Goal: Task Accomplishment & Management: Use online tool/utility

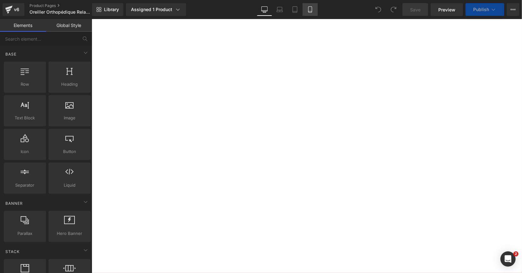
click at [311, 8] on icon at bounding box center [310, 9] width 6 height 6
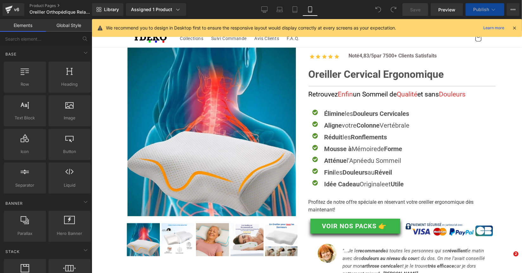
click at [309, 9] on icon at bounding box center [310, 9] width 6 height 6
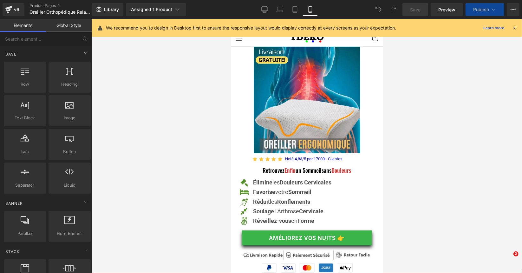
click at [311, 9] on icon at bounding box center [310, 9] width 6 height 6
click at [513, 27] on icon at bounding box center [514, 28] width 6 height 6
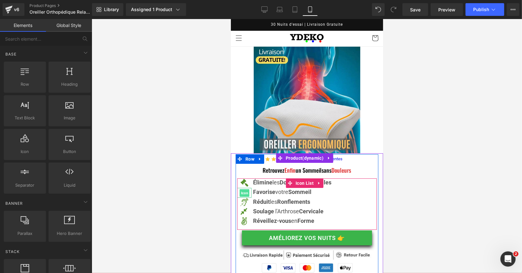
click at [242, 189] on span "Icon" at bounding box center [244, 193] width 10 height 8
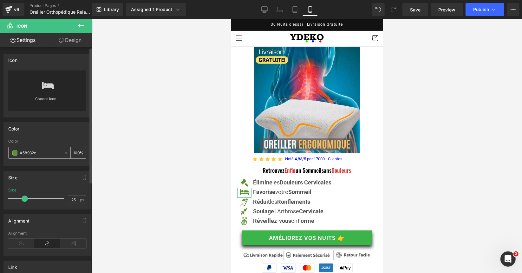
click at [15, 153] on span at bounding box center [14, 152] width 5 height 5
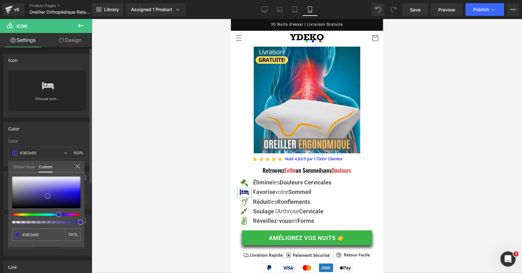
click at [56, 214] on div at bounding box center [44, 214] width 68 height 3
click at [51, 214] on div at bounding box center [44, 214] width 68 height 3
click at [48, 212] on div at bounding box center [46, 199] width 68 height 47
click at [52, 213] on div at bounding box center [44, 214] width 68 height 3
click at [63, 187] on div at bounding box center [46, 192] width 68 height 32
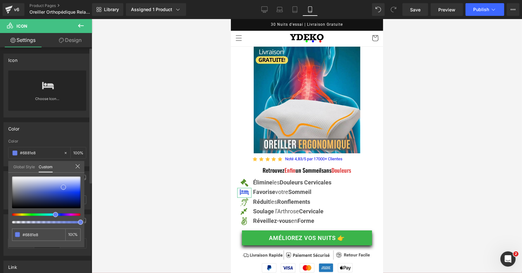
click at [46, 218] on div at bounding box center [46, 199] width 68 height 47
click at [49, 214] on div at bounding box center [44, 214] width 68 height 3
click at [54, 186] on div at bounding box center [46, 192] width 68 height 32
click at [68, 186] on div at bounding box center [46, 192] width 68 height 32
click at [69, 185] on div at bounding box center [46, 192] width 68 height 32
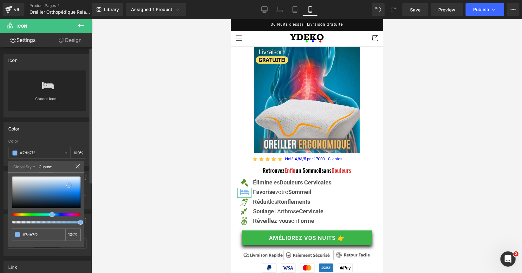
click at [69, 185] on span at bounding box center [68, 185] width 5 height 5
click at [43, 191] on div at bounding box center [46, 192] width 68 height 32
click at [68, 187] on div at bounding box center [46, 192] width 68 height 32
drag, startPoint x: 74, startPoint y: 184, endPoint x: 80, endPoint y: 178, distance: 8.8
click at [80, 178] on div at bounding box center [46, 192] width 68 height 32
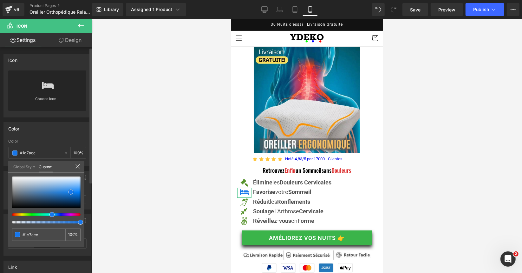
drag, startPoint x: 77, startPoint y: 185, endPoint x: 71, endPoint y: 192, distance: 9.2
click at [71, 192] on div at bounding box center [46, 192] width 68 height 32
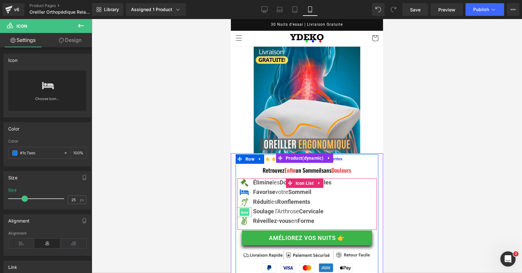
click at [242, 208] on span "Icon" at bounding box center [244, 212] width 10 height 8
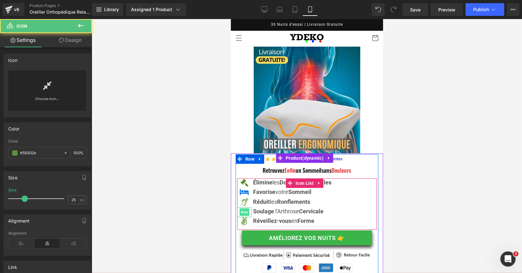
click at [246, 208] on span "Icon" at bounding box center [244, 212] width 10 height 8
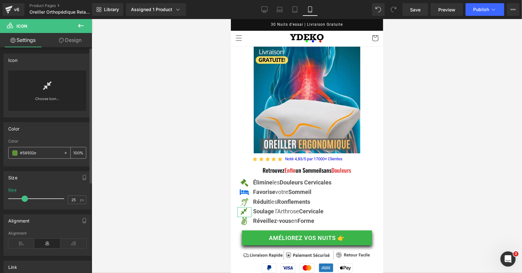
click at [16, 152] on span at bounding box center [14, 152] width 5 height 5
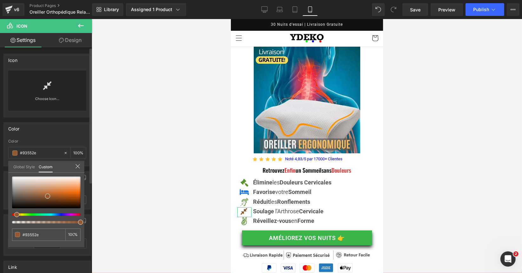
click at [14, 214] on div at bounding box center [44, 214] width 68 height 3
click at [79, 214] on div at bounding box center [46, 214] width 68 height 3
click at [79, 213] on div at bounding box center [46, 214] width 68 height 3
click at [77, 213] on div at bounding box center [44, 214] width 68 height 3
click at [78, 192] on div at bounding box center [46, 192] width 68 height 32
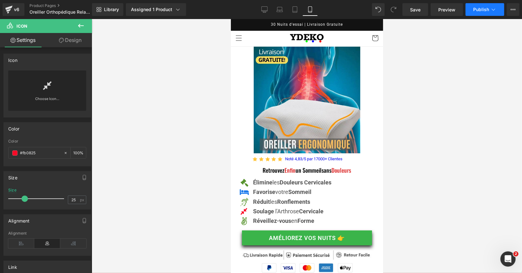
click at [475, 9] on span "Publish" at bounding box center [481, 9] width 16 height 5
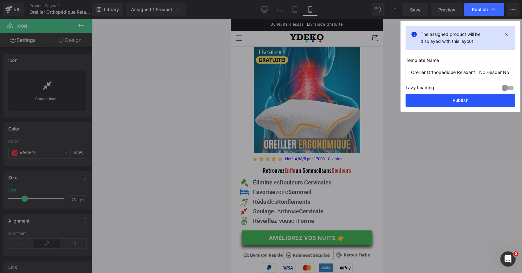
click at [472, 96] on button "Publish" at bounding box center [461, 100] width 110 height 13
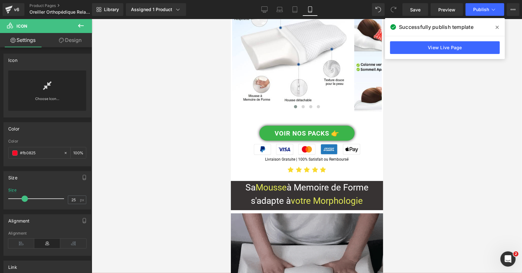
scroll to position [1554, 0]
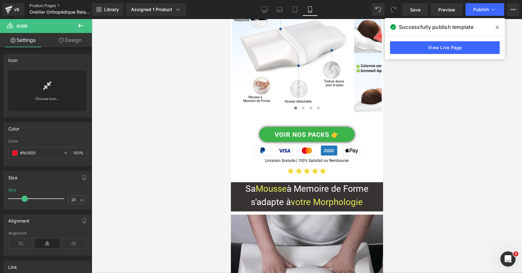
click at [46, 4] on link "Product Pages" at bounding box center [65, 5] width 73 height 5
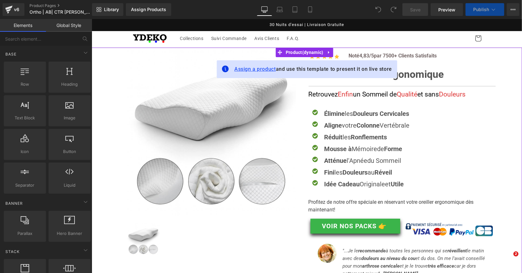
click at [253, 66] on span "Assign a product" at bounding box center [255, 69] width 42 height 6
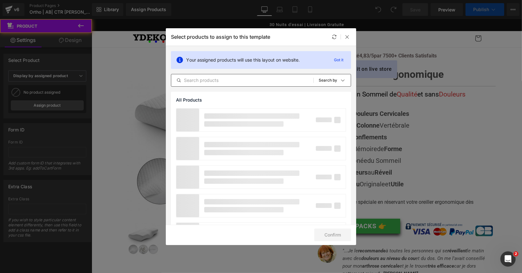
click at [243, 80] on input "text" at bounding box center [242, 80] width 142 height 8
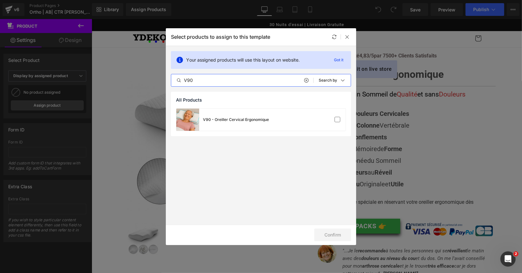
drag, startPoint x: 182, startPoint y: 79, endPoint x: 170, endPoint y: 78, distance: 11.7
click at [170, 78] on div "Your assigned products will use this layout on website. Got it V90 All Products…" at bounding box center [261, 69] width 190 height 46
type input "V90"
click at [338, 119] on label at bounding box center [338, 120] width 6 height 6
click at [337, 120] on input "checkbox" at bounding box center [337, 120] width 0 height 0
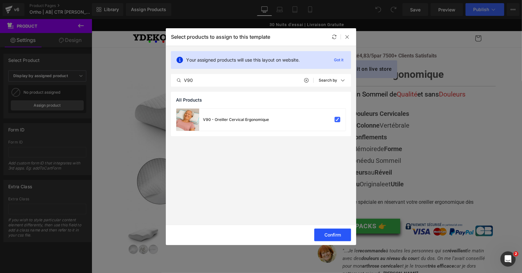
click at [330, 233] on button "Confirm" at bounding box center [332, 234] width 37 height 13
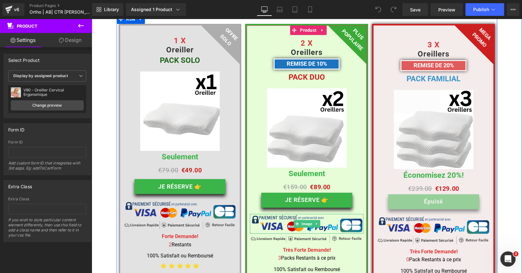
scroll to position [3194, 0]
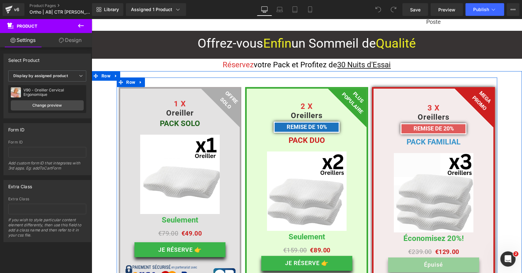
click at [142, 93] on div "OFFRE SOLO Text Block 1 X Oreiller Text Block PACK SOLO Text Block Row Image Se…" at bounding box center [180, 215] width 114 height 244
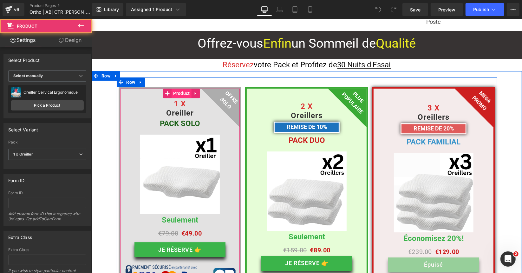
click at [171, 88] on span "Product" at bounding box center [181, 93] width 20 height 10
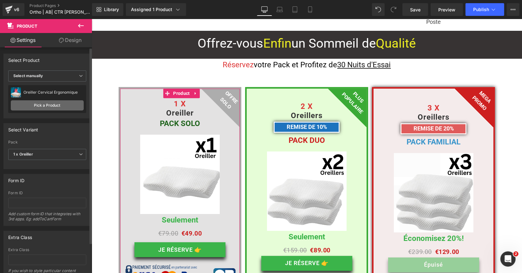
click at [55, 104] on link "Pick a Product" at bounding box center [47, 105] width 73 height 10
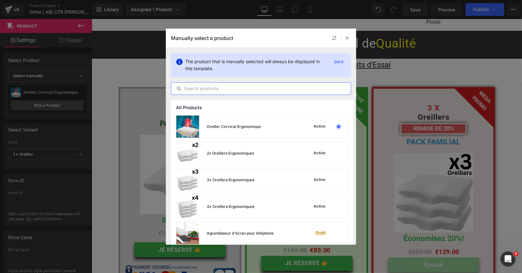
click at [212, 89] on input "text" at bounding box center [260, 89] width 179 height 8
paste input "V90"
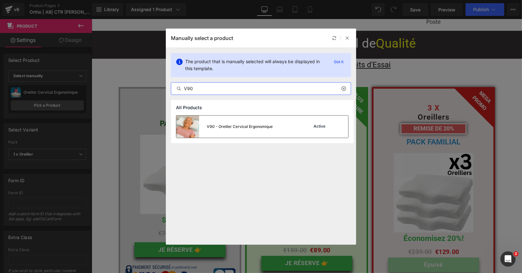
type input "V90"
drag, startPoint x: 322, startPoint y: 127, endPoint x: 228, endPoint y: 108, distance: 95.5
click at [322, 127] on div "Active" at bounding box center [319, 126] width 14 height 5
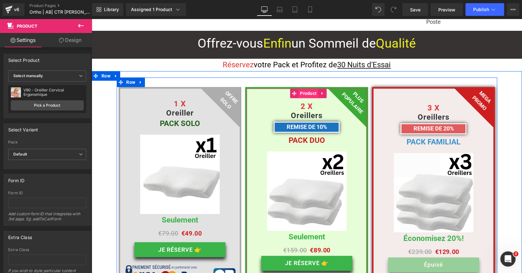
click at [305, 88] on span "Product" at bounding box center [308, 93] width 20 height 10
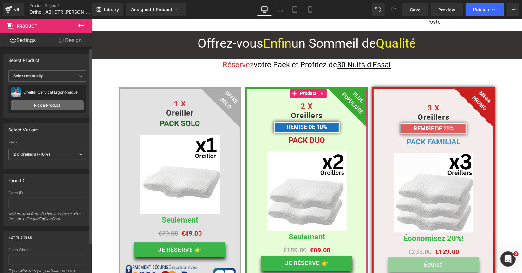
click at [52, 102] on link "Pick a Product" at bounding box center [47, 105] width 73 height 10
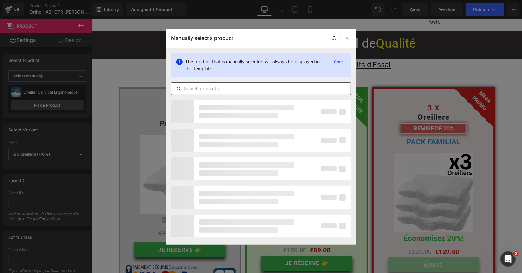
click at [201, 91] on input "text" at bounding box center [260, 89] width 179 height 8
paste input "V90"
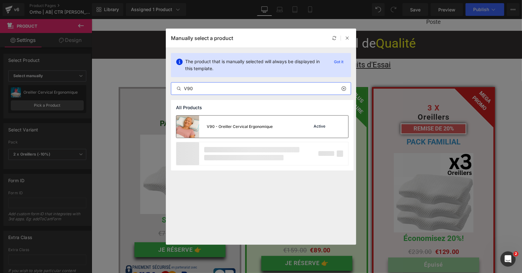
type input "V90"
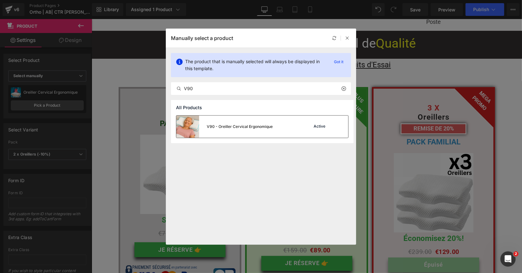
drag, startPoint x: 217, startPoint y: 120, endPoint x: 296, endPoint y: 52, distance: 103.9
click at [217, 120] on div "V90 - Oreiller Cervical Ergonomique" at bounding box center [224, 126] width 96 height 22
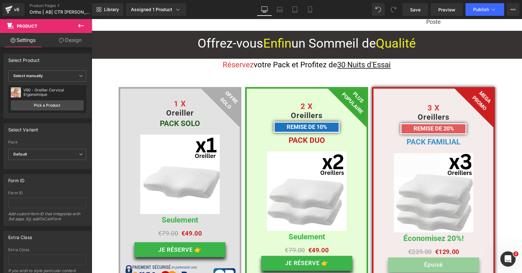
click at [408, 87] on div "3 X Oreillers Text Block REMISE DE 20% Text Block PACK FAMILIAL Text Block Row …" at bounding box center [433, 239] width 123 height 305
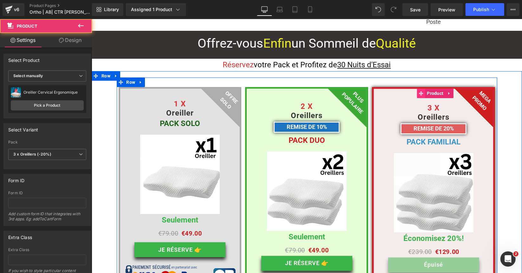
click at [420, 90] on icon at bounding box center [421, 92] width 4 height 5
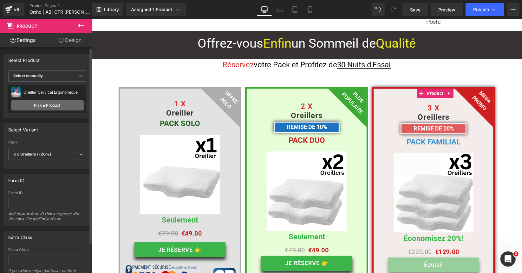
click at [57, 103] on link "Pick a Product" at bounding box center [47, 105] width 73 height 10
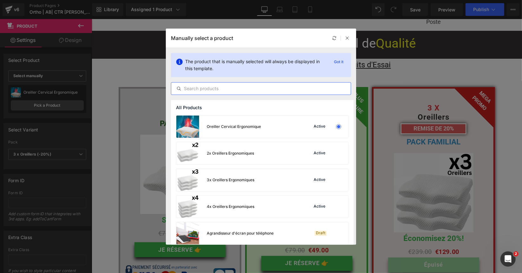
click at [215, 88] on input "text" at bounding box center [260, 89] width 179 height 8
paste input "V90"
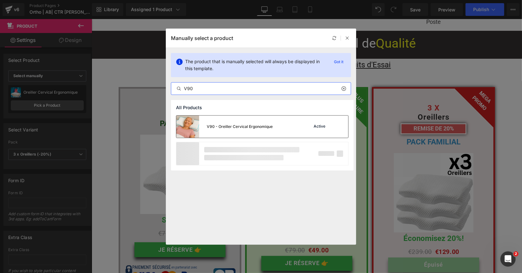
type input "V90"
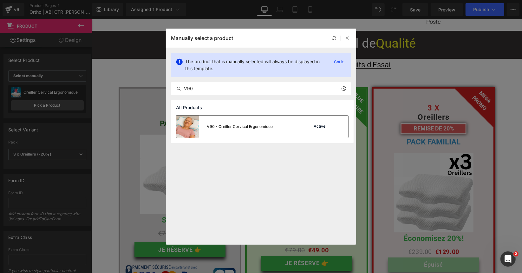
drag, startPoint x: 201, startPoint y: 123, endPoint x: 110, endPoint y: 104, distance: 93.0
click at [201, 123] on div "V90 - Oreiller Cervical Ergonomique" at bounding box center [224, 126] width 96 height 22
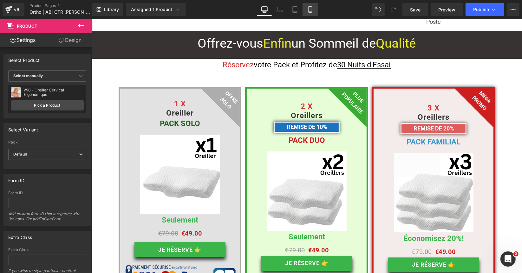
click at [310, 11] on icon at bounding box center [310, 9] width 6 height 6
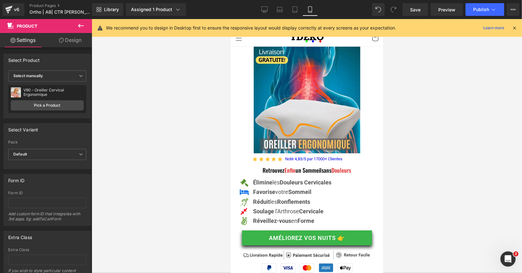
click at [514, 28] on icon at bounding box center [514, 28] width 6 height 6
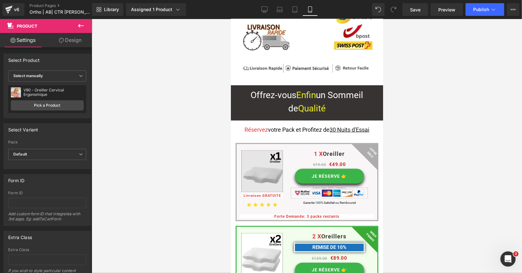
scroll to position [4357, 0]
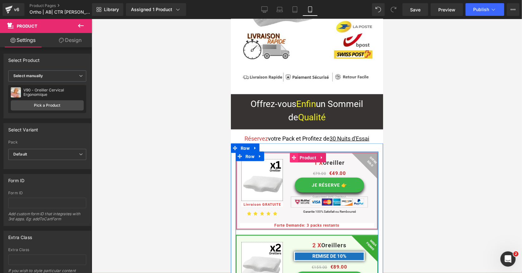
click at [290, 153] on span at bounding box center [293, 158] width 8 height 10
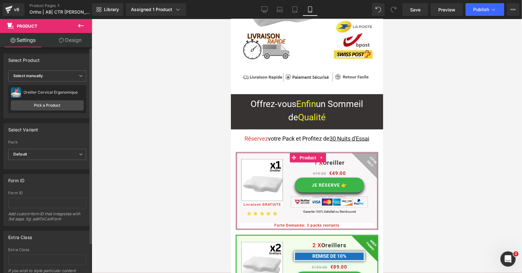
click at [48, 111] on div "Oreiller Cervical Ergonomique Oreiller Cervical Ergonomique Pick a Product" at bounding box center [47, 99] width 78 height 28
click at [49, 106] on link "Pick a Product" at bounding box center [47, 105] width 73 height 10
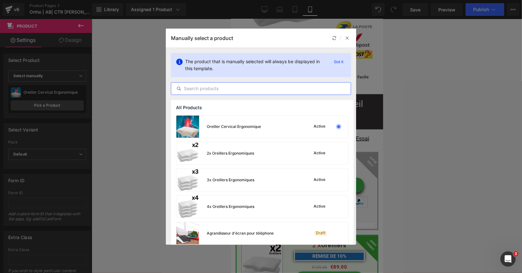
click at [198, 88] on input "text" at bounding box center [260, 89] width 179 height 8
paste input "V90"
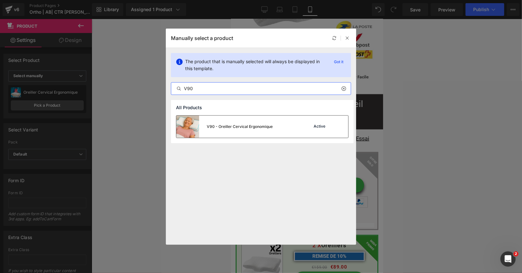
type input "V90"
click at [256, 126] on div "V90 - Oreiller Cervical Ergonomique" at bounding box center [240, 127] width 66 height 6
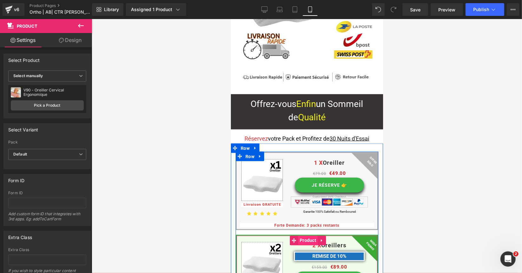
click at [305, 235] on span "Product" at bounding box center [308, 240] width 20 height 10
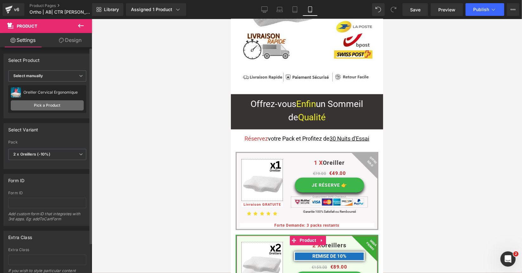
click at [56, 104] on link "Pick a Product" at bounding box center [47, 105] width 73 height 10
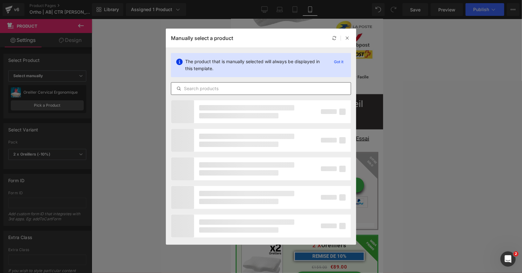
click at [207, 90] on input "text" at bounding box center [260, 89] width 179 height 8
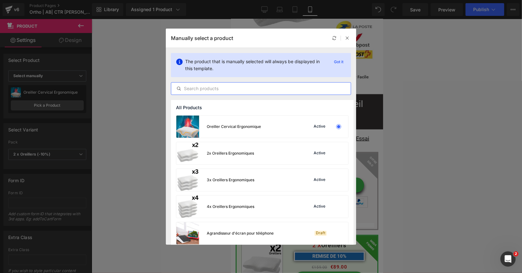
paste input "V90"
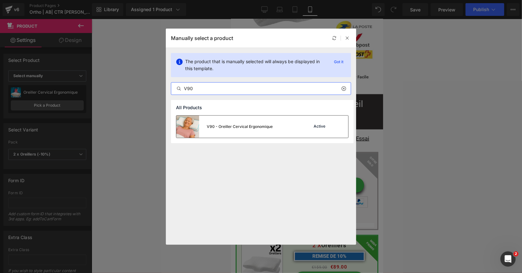
type input "V90"
click at [233, 125] on div "V90 - Oreiller Cervical Ergonomique" at bounding box center [240, 127] width 66 height 6
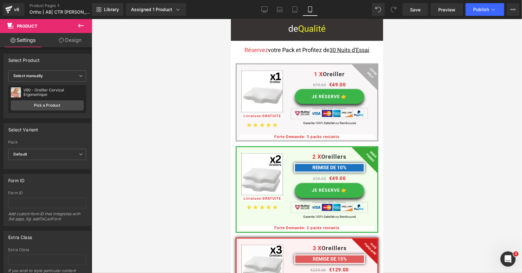
scroll to position [4452, 0]
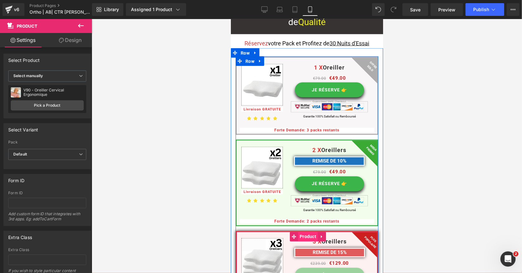
click at [300, 231] on span "Product" at bounding box center [308, 236] width 20 height 10
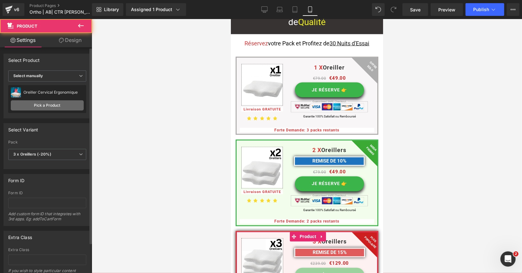
click at [44, 105] on link "Pick a Product" at bounding box center [47, 105] width 73 height 10
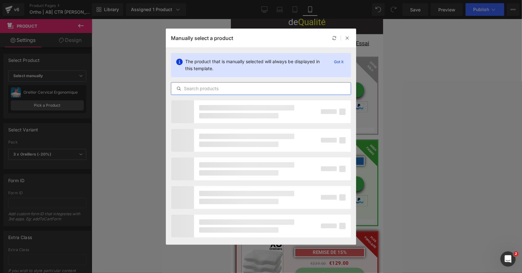
click at [195, 90] on input "text" at bounding box center [260, 89] width 179 height 8
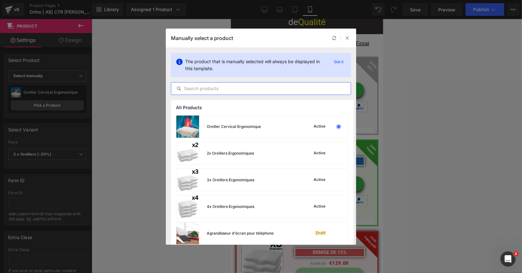
paste input "V90"
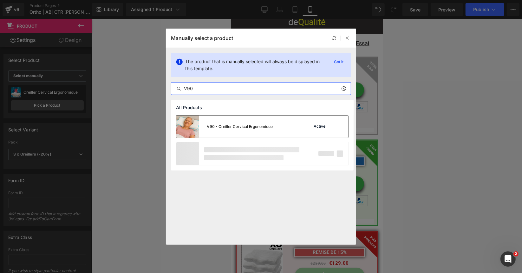
type input "V90"
drag, startPoint x: 243, startPoint y: 125, endPoint x: 13, endPoint y: 106, distance: 231.4
click at [243, 125] on div "V90 - Oreiller Cervical Ergonomique" at bounding box center [240, 127] width 66 height 6
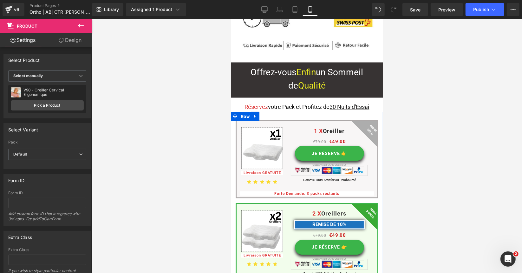
scroll to position [4388, 0]
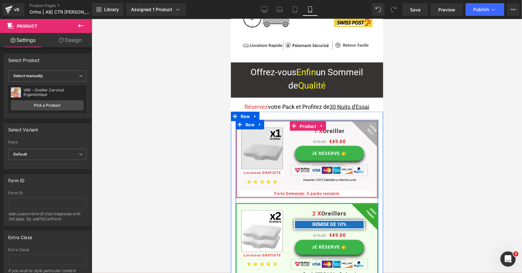
drag, startPoint x: 304, startPoint y: 61, endPoint x: 260, endPoint y: 76, distance: 46.6
click at [304, 121] on span "Product" at bounding box center [308, 126] width 20 height 10
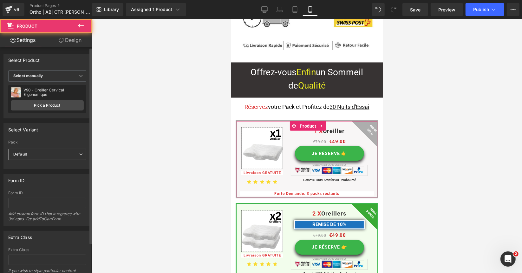
click at [63, 154] on span "Default" at bounding box center [47, 154] width 78 height 11
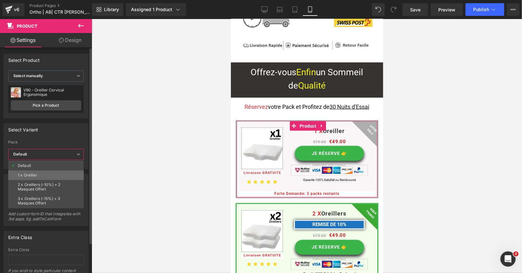
drag, startPoint x: 53, startPoint y: 172, endPoint x: 22, endPoint y: 124, distance: 56.8
click at [53, 172] on li "1 x Oreiller" at bounding box center [45, 175] width 75 height 10
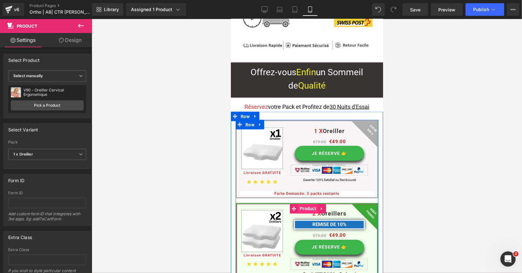
click at [300, 204] on span "Product" at bounding box center [308, 209] width 20 height 10
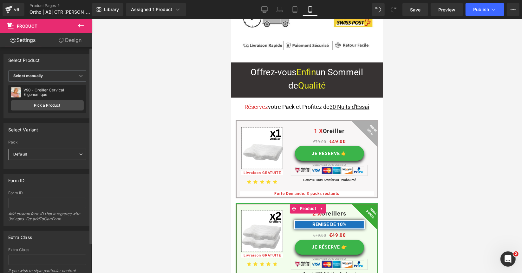
click at [56, 156] on span "Default" at bounding box center [47, 154] width 78 height 11
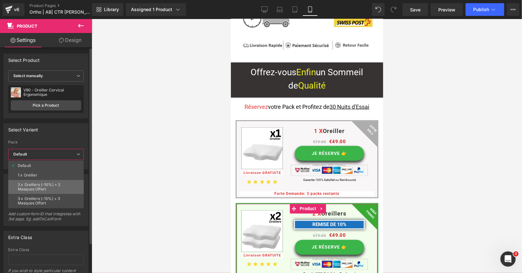
click at [44, 182] on div "2 x Oreillers (-10%) + 2 Masques Offert" at bounding box center [46, 186] width 56 height 9
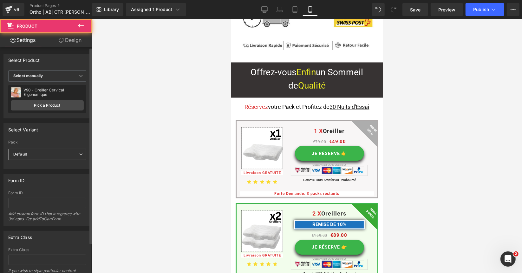
click at [59, 153] on span "Default" at bounding box center [47, 154] width 78 height 11
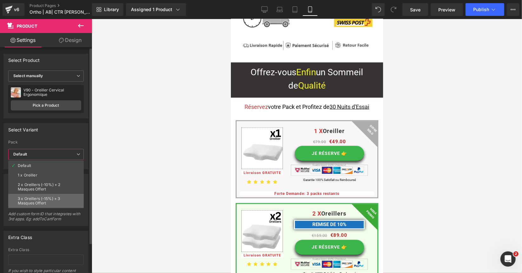
click at [49, 197] on div "3 x Oreillers (-15%) + 3 Masques Offert" at bounding box center [46, 200] width 56 height 9
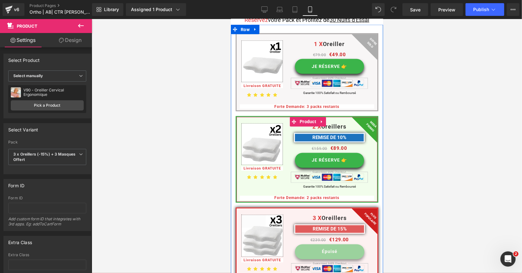
scroll to position [4484, 0]
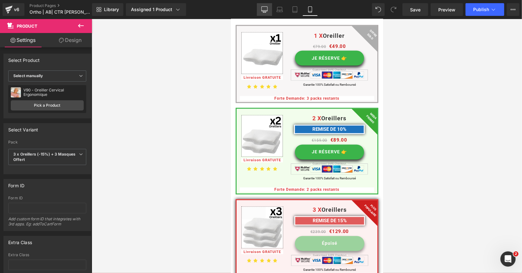
click at [263, 9] on icon at bounding box center [264, 9] width 6 height 6
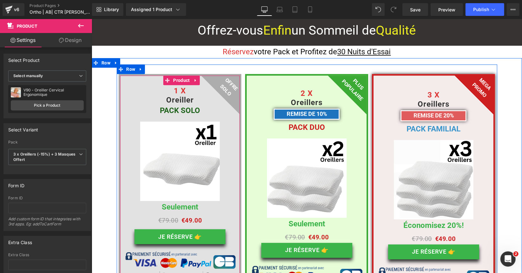
scroll to position [3197, 0]
click at [172, 75] on span "Product" at bounding box center [181, 80] width 20 height 10
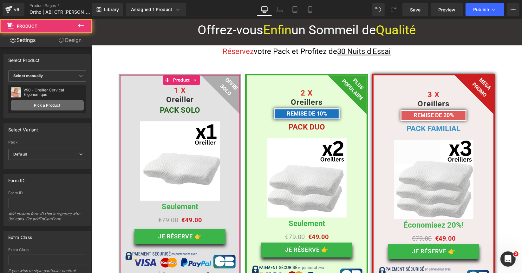
click at [62, 109] on link "Pick a Product" at bounding box center [47, 105] width 73 height 10
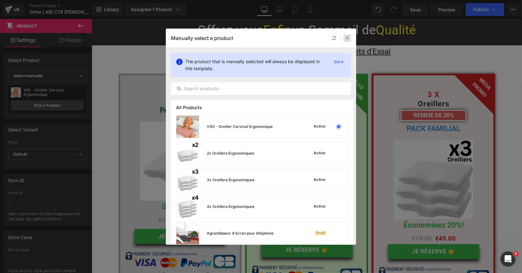
click at [347, 36] on icon at bounding box center [347, 38] width 4 height 4
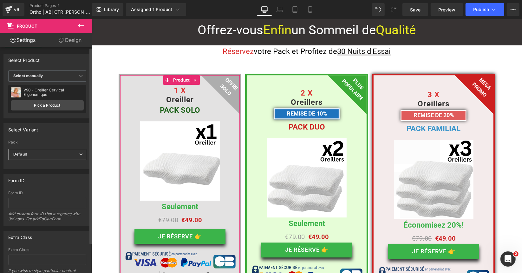
click at [36, 153] on span "Default" at bounding box center [47, 154] width 78 height 11
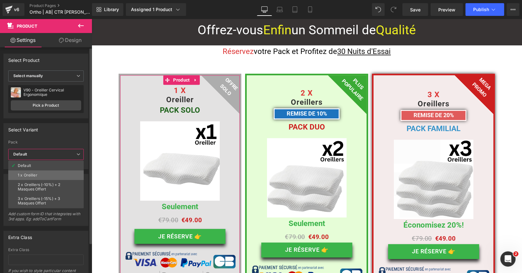
click at [39, 178] on li "1 x Oreiller" at bounding box center [45, 175] width 75 height 10
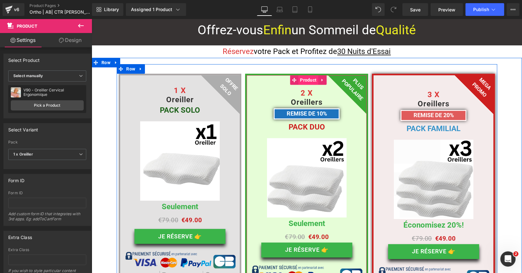
click at [303, 75] on span "Product" at bounding box center [308, 80] width 20 height 10
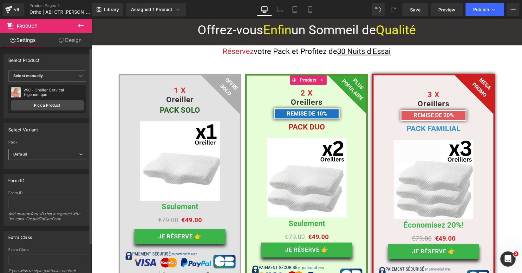
click at [51, 151] on span "Default" at bounding box center [47, 154] width 78 height 11
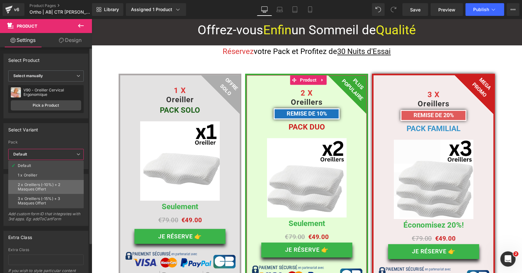
click at [46, 182] on div "2 x Oreillers (-10%) + 2 Masques Offert" at bounding box center [46, 186] width 56 height 9
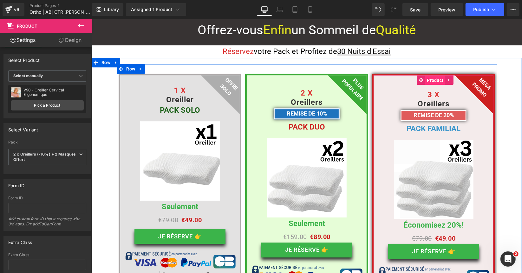
click at [426, 75] on span "Product" at bounding box center [435, 80] width 20 height 10
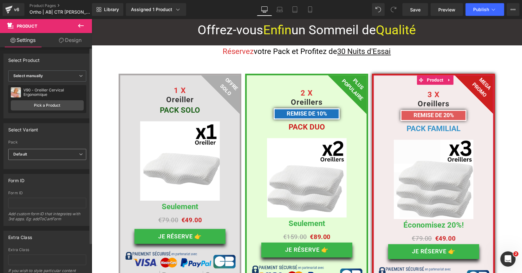
click at [32, 152] on span "Default" at bounding box center [47, 154] width 78 height 11
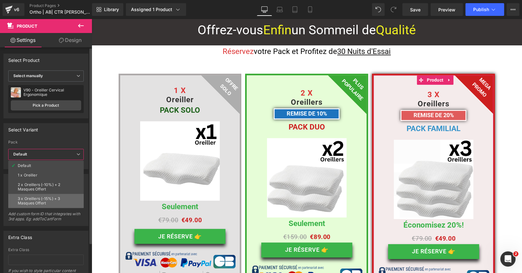
click at [39, 201] on div "3 x Oreillers (-15%) + 3 Masques Offert" at bounding box center [46, 200] width 56 height 9
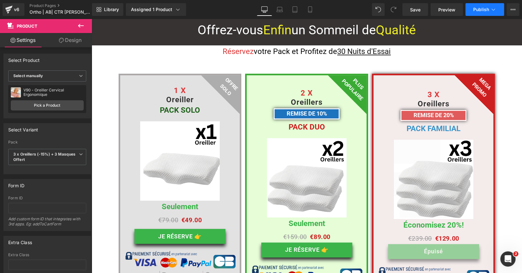
click at [484, 10] on span "Publish" at bounding box center [481, 9] width 16 height 5
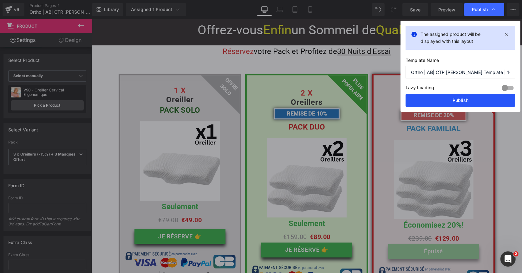
click at [464, 101] on button "Publish" at bounding box center [461, 100] width 110 height 13
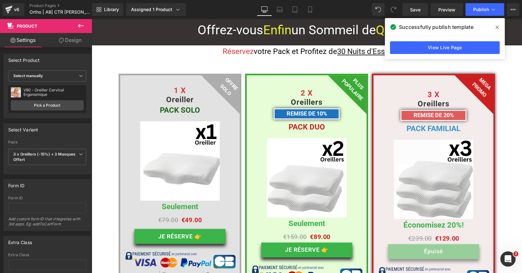
click at [497, 26] on icon at bounding box center [497, 27] width 3 height 5
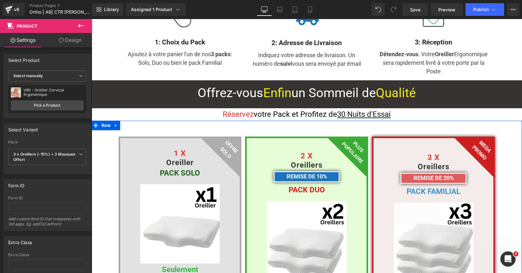
scroll to position [3134, 0]
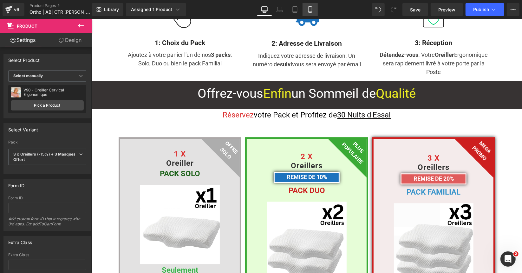
click at [309, 8] on icon at bounding box center [309, 10] width 3 height 6
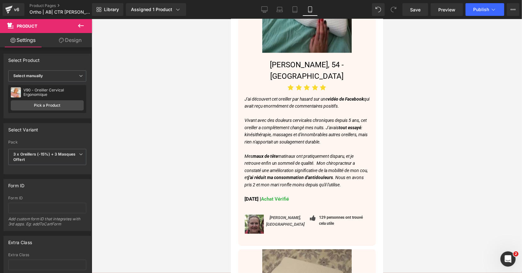
scroll to position [0, 0]
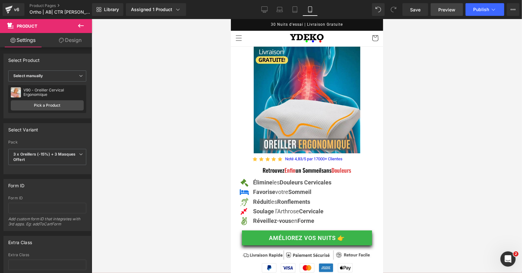
click at [451, 8] on span "Preview" at bounding box center [446, 9] width 17 height 7
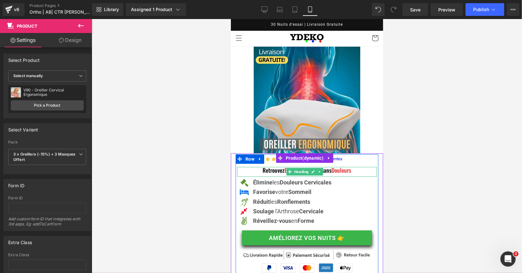
click at [256, 166] on h1 "Retrouvez Enfin un Sommeil sans Douleurs" at bounding box center [307, 169] width 140 height 7
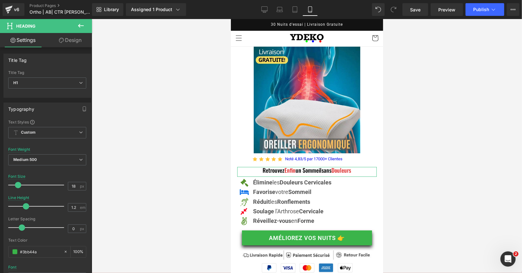
click at [79, 39] on link "Design" at bounding box center [70, 40] width 46 height 14
